Goal: Transaction & Acquisition: Book appointment/travel/reservation

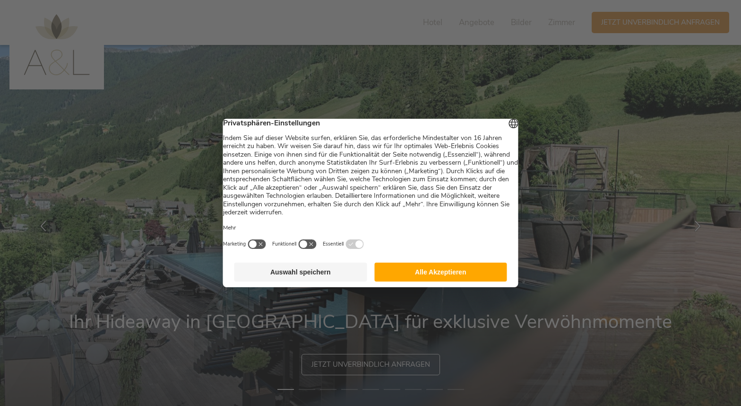
click at [322, 277] on button "Auswahl speichern" at bounding box center [300, 271] width 133 height 19
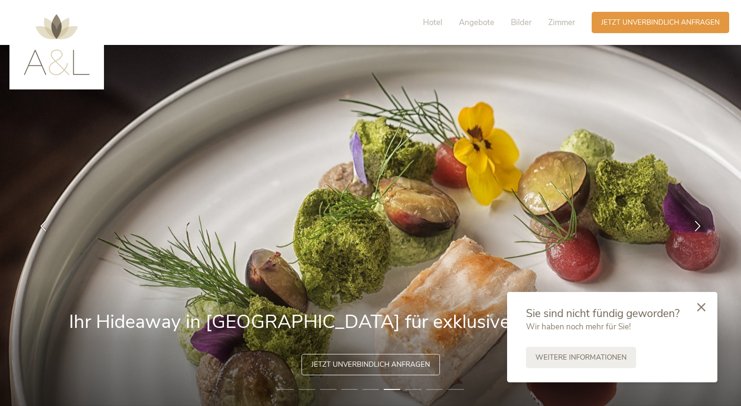
click at [698, 304] on icon at bounding box center [701, 307] width 9 height 9
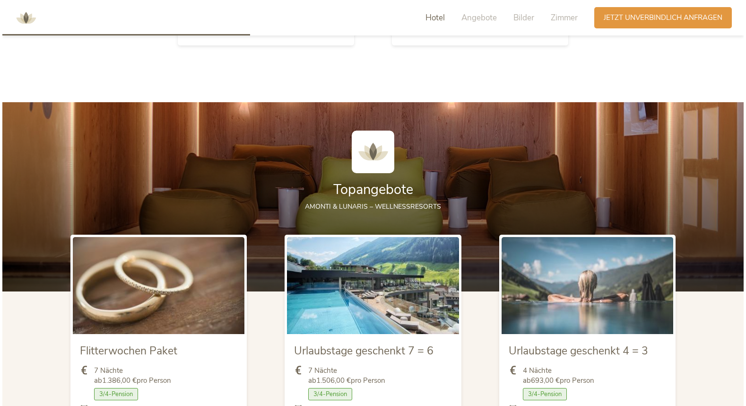
scroll to position [1096, 0]
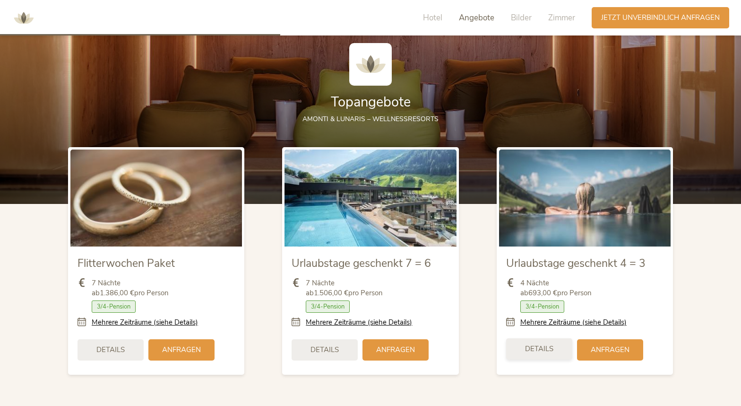
click at [547, 348] on span "Details" at bounding box center [539, 349] width 28 height 10
